Goal: Task Accomplishment & Management: Manage account settings

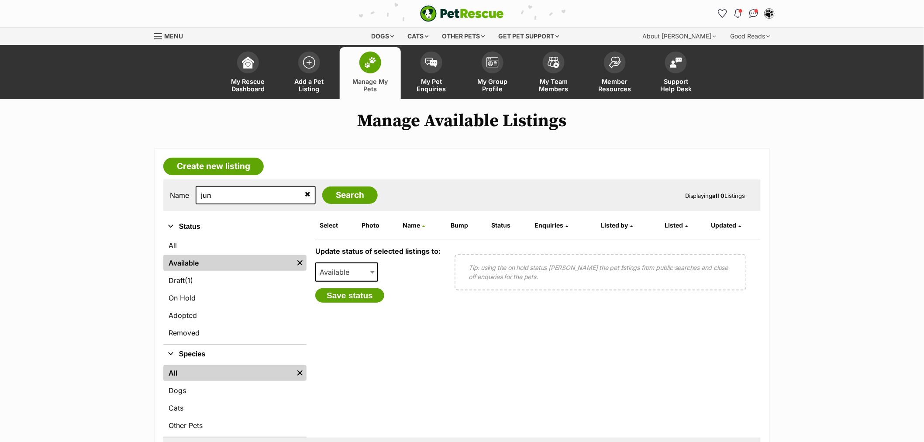
click at [270, 265] on link "Available" at bounding box center [228, 263] width 130 height 16
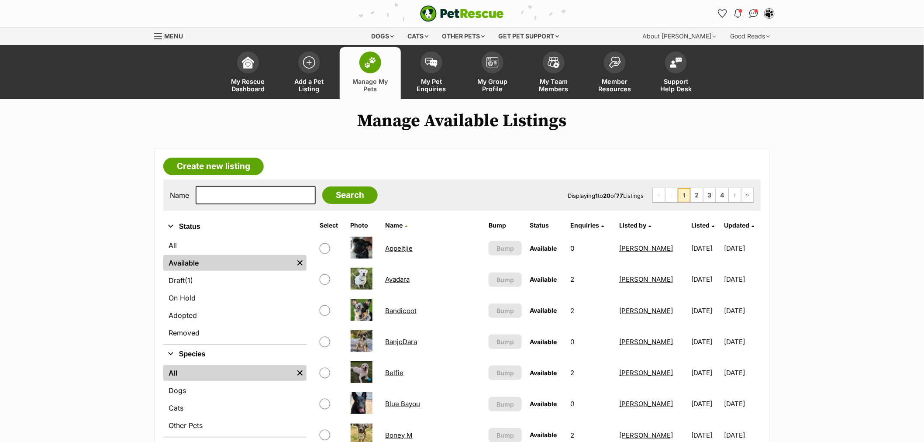
drag, startPoint x: 540, startPoint y: 17, endPoint x: 299, endPoint y: 125, distance: 264.1
click at [299, 125] on h1 "Manage Available Listings" at bounding box center [462, 121] width 924 height 20
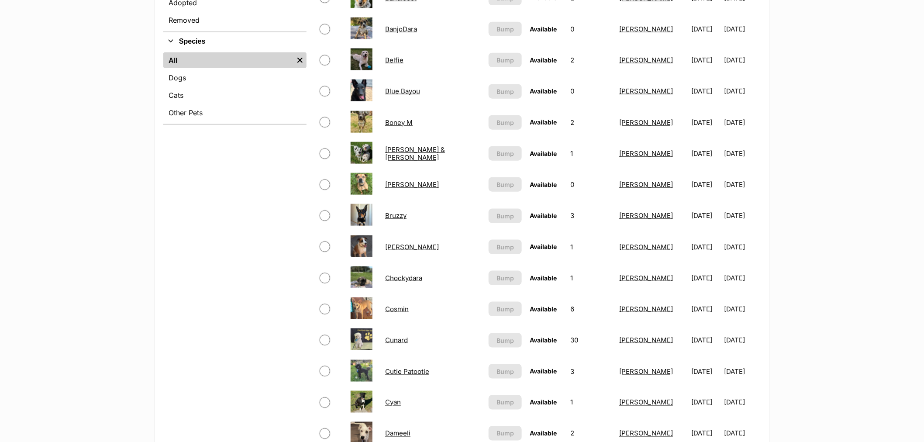
scroll to position [437, 0]
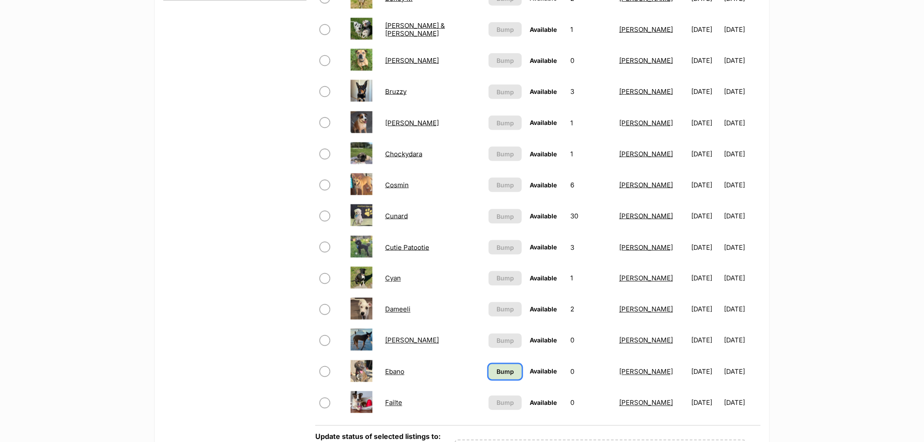
click at [496, 370] on span "Bump" at bounding box center [504, 371] width 17 height 9
